Goal: Information Seeking & Learning: Learn about a topic

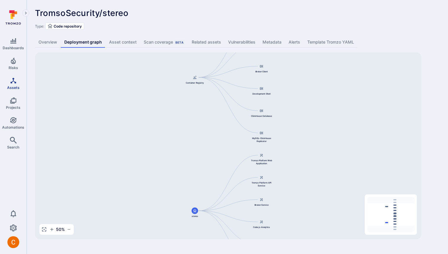
click at [11, 80] on icon "Assets" at bounding box center [13, 80] width 7 height 7
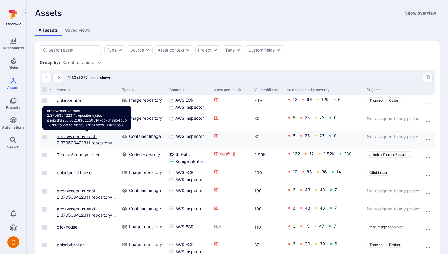
click at [68, 136] on link "arn:aws:ecr:us-east-2:370539422311:repository/juice-shop/sha256:802c830cc505147…" at bounding box center [87, 155] width 60 height 42
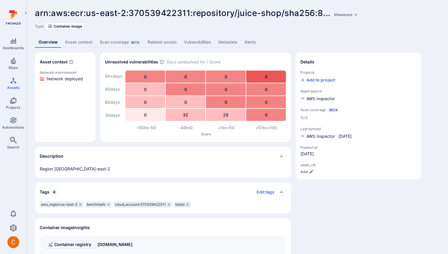
click at [124, 23] on div "Type: Container image" at bounding box center [237, 26] width 405 height 7
